Goal: Task Accomplishment & Management: Manage account settings

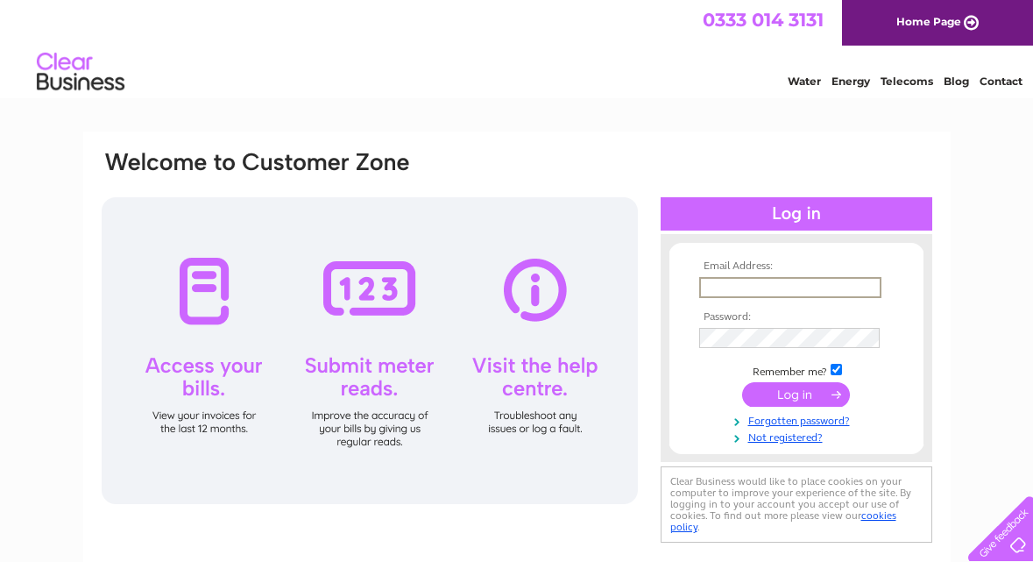
type input "hairbyfairy1@gmail.com"
click at [790, 397] on input "submit" at bounding box center [796, 392] width 108 height 25
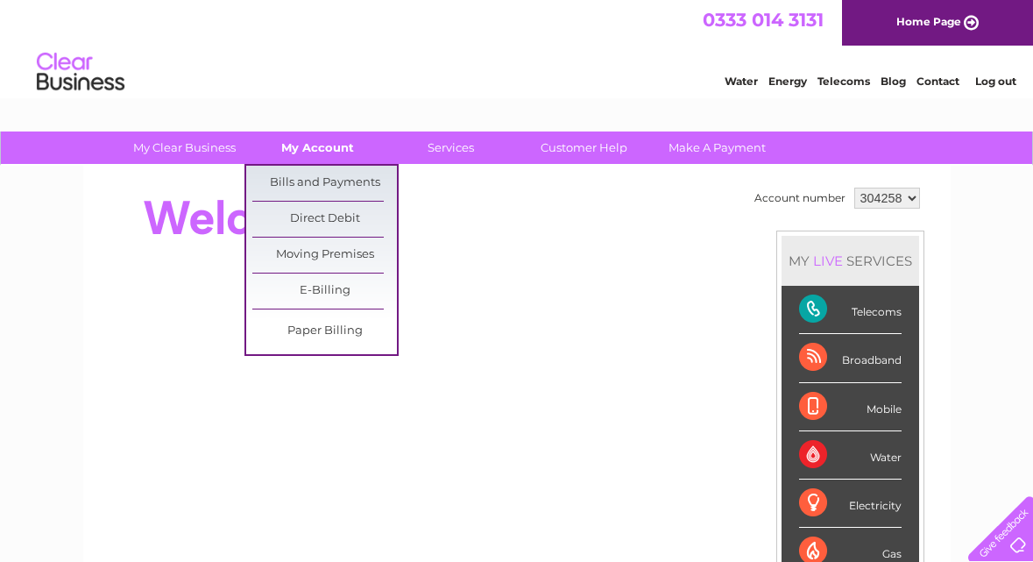
click at [314, 141] on link "My Account" at bounding box center [317, 147] width 145 height 32
click at [315, 174] on link "Bills and Payments" at bounding box center [324, 183] width 145 height 35
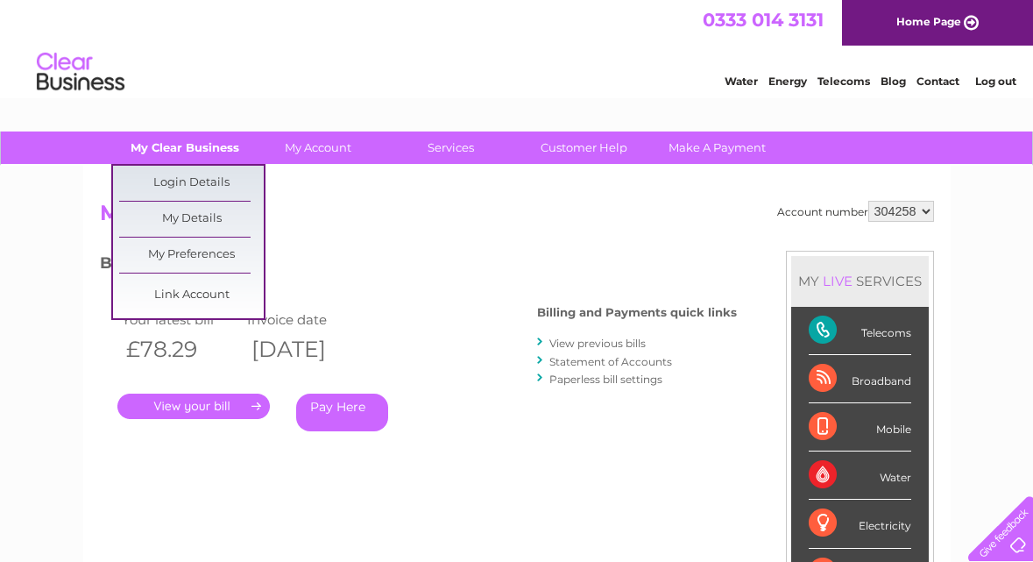
click at [206, 147] on link "My Clear Business" at bounding box center [184, 147] width 145 height 32
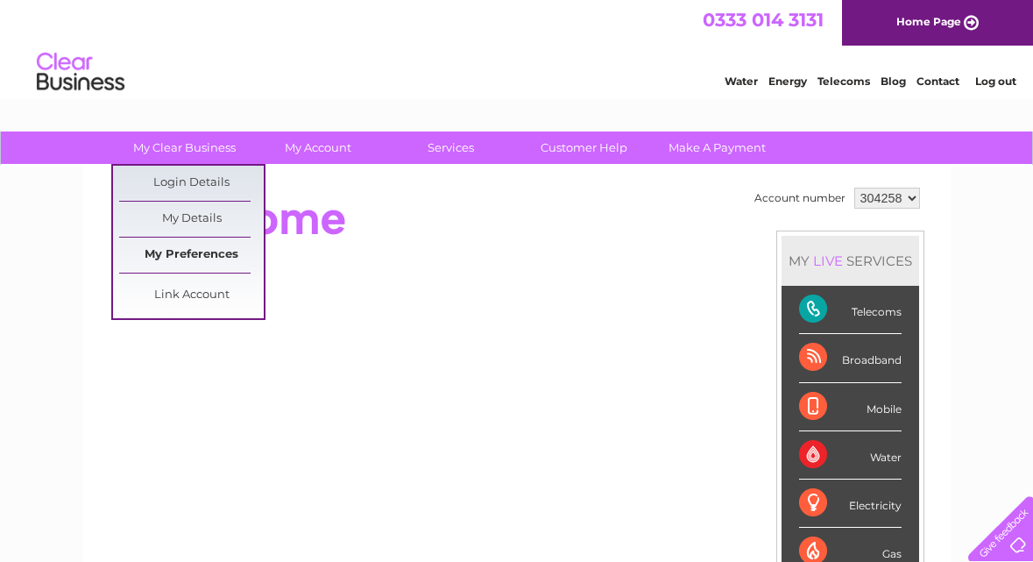
click at [175, 253] on link "My Preferences" at bounding box center [191, 255] width 145 height 35
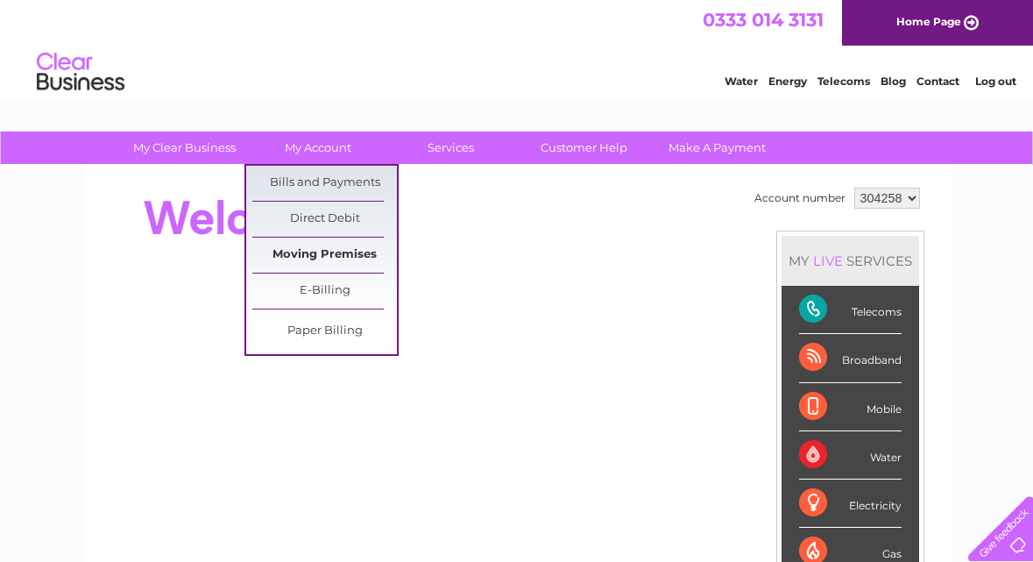
click at [320, 251] on link "Moving Premises" at bounding box center [324, 255] width 145 height 35
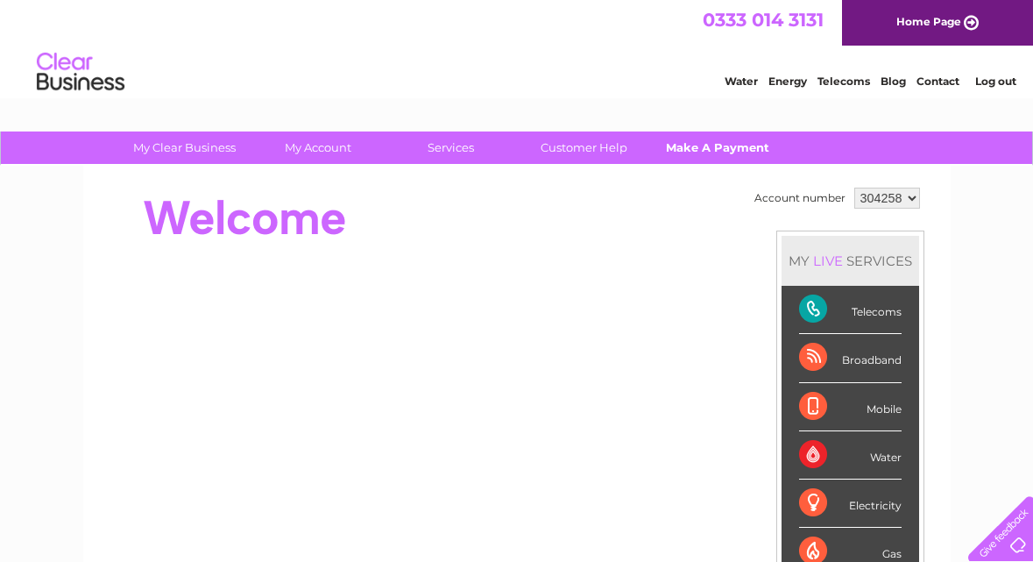
click at [684, 146] on link "Make A Payment" at bounding box center [717, 147] width 145 height 32
click at [154, 87] on div "Water Energy Telecoms Blog Contact Log out" at bounding box center [516, 74] width 1033 height 57
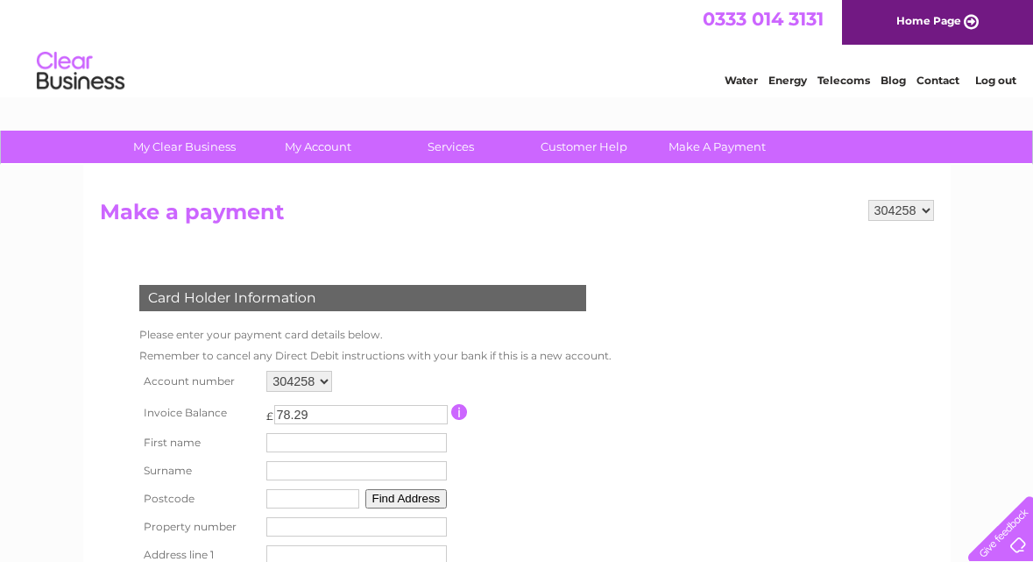
scroll to position [32, 0]
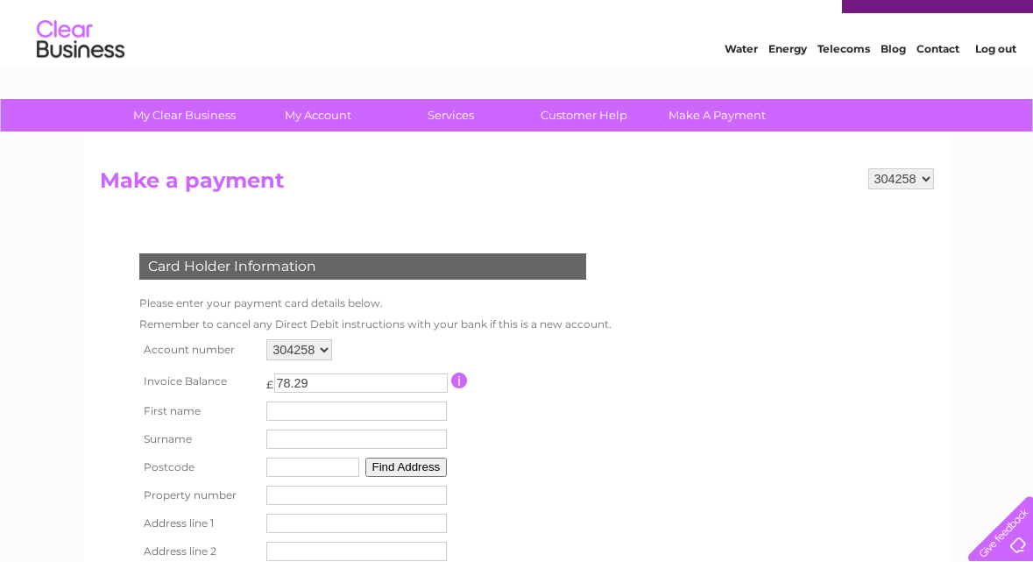
click at [1007, 536] on div at bounding box center [998, 525] width 72 height 72
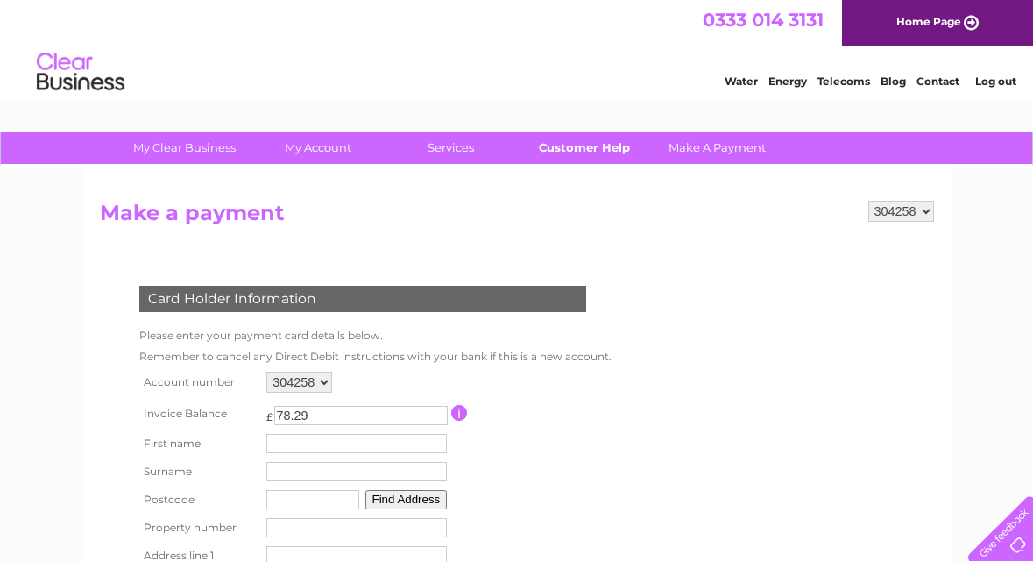
scroll to position [0, 0]
click at [614, 145] on link "Customer Help" at bounding box center [584, 147] width 145 height 32
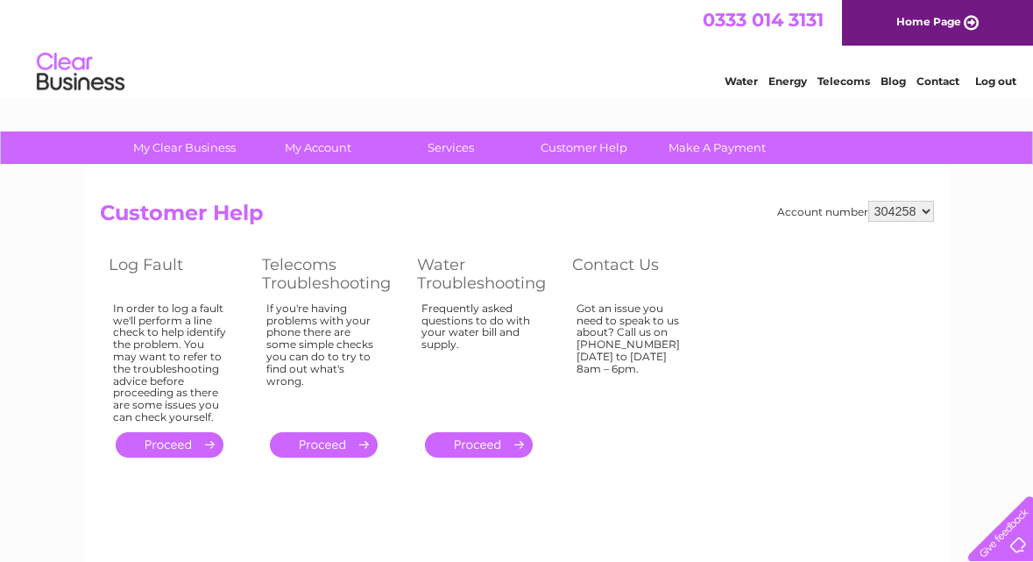
click at [227, 322] on div "Got an issue you need to speak to us about? Call us on [PHONE_NUMBER] [DATE] to…" at bounding box center [170, 362] width 114 height 121
click at [727, 139] on link "Make A Payment" at bounding box center [717, 147] width 145 height 32
click at [739, 84] on link "Water" at bounding box center [741, 81] width 33 height 13
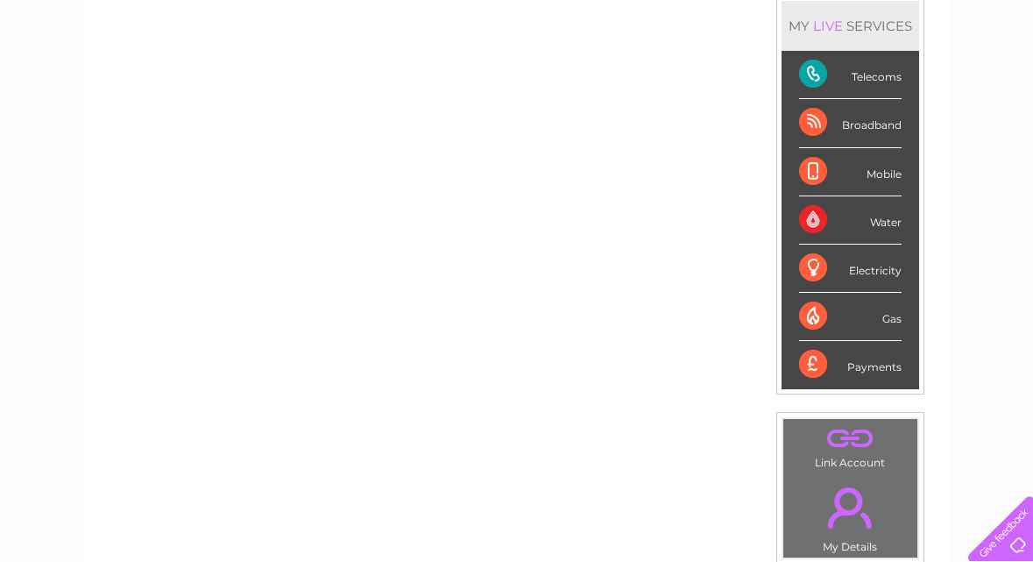
scroll to position [280, 0]
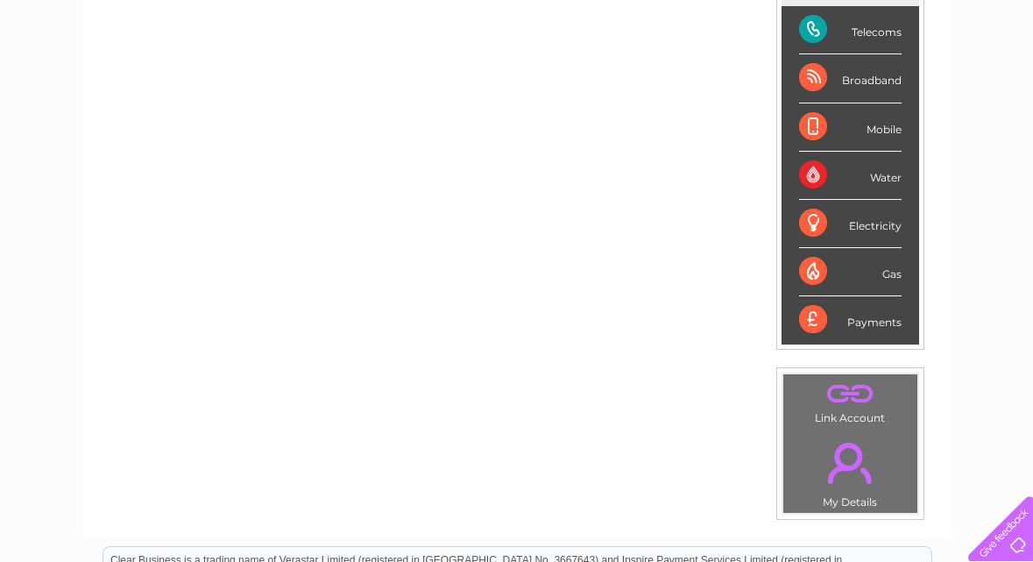
click at [866, 30] on div "Telecoms" at bounding box center [850, 30] width 103 height 48
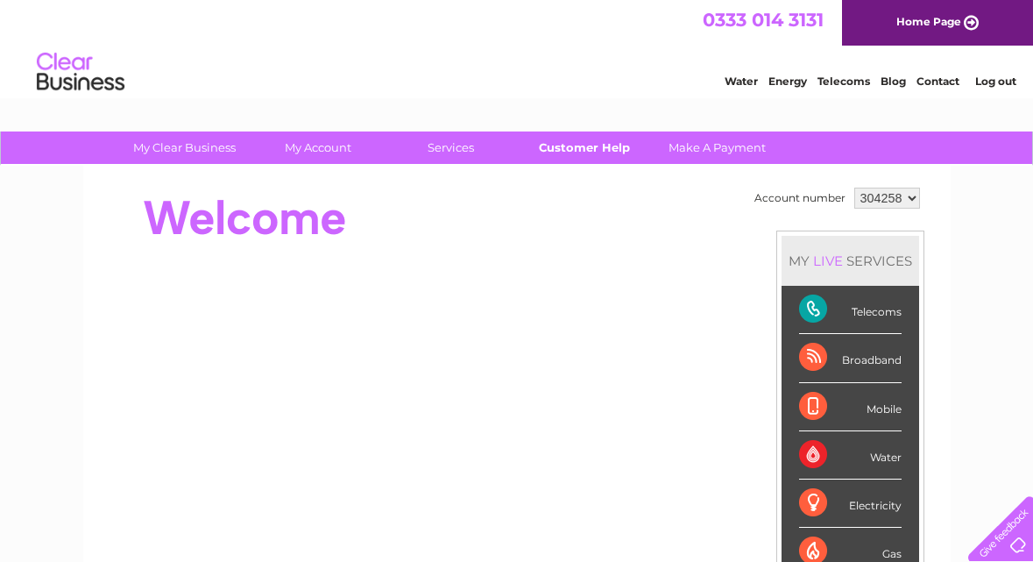
scroll to position [0, 0]
click at [571, 155] on link "Customer Help" at bounding box center [584, 147] width 145 height 32
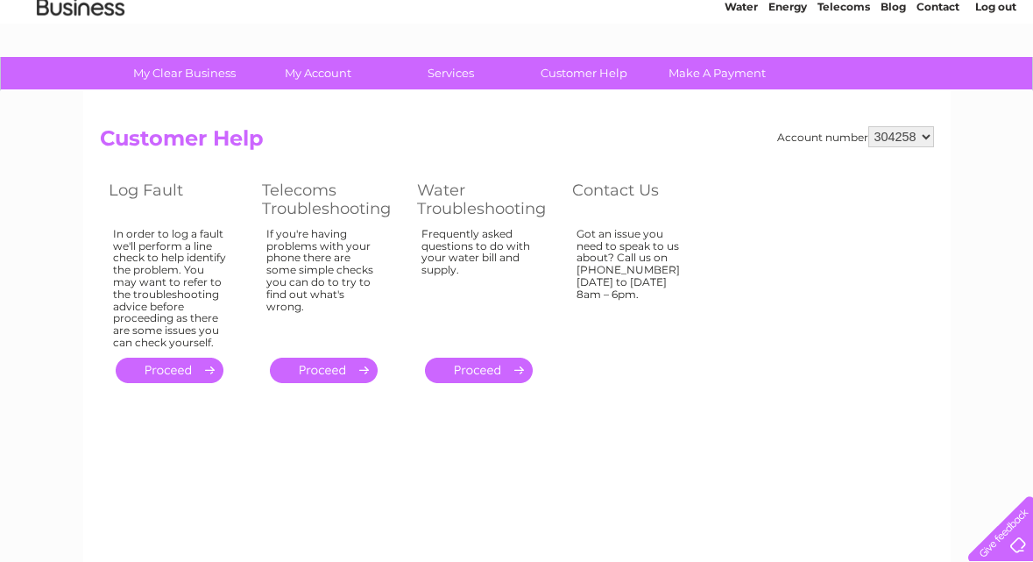
scroll to position [98, 0]
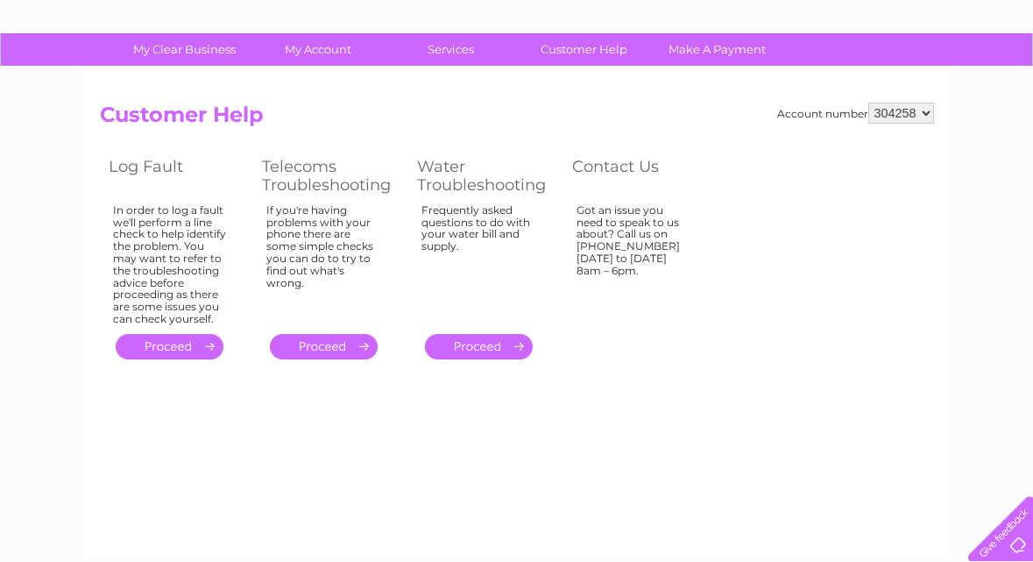
click at [354, 338] on link "." at bounding box center [324, 346] width 108 height 25
click at [174, 337] on link "." at bounding box center [170, 346] width 108 height 25
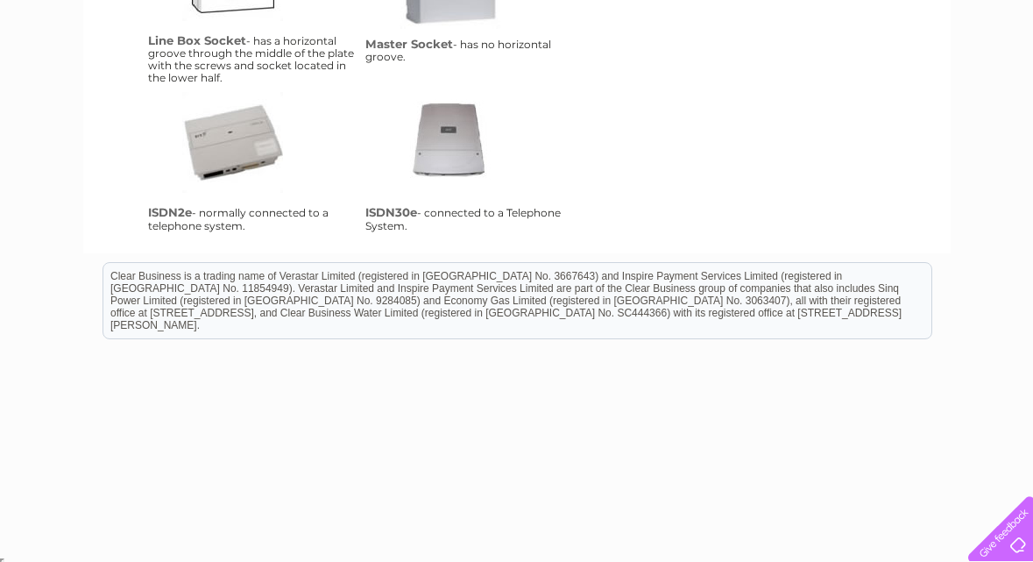
scroll to position [537, 0]
